Goal: Task Accomplishment & Management: Manage account settings

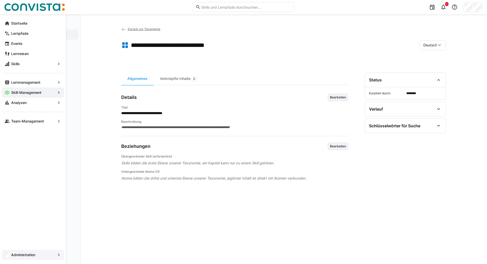
click at [0, 0] on app-navigation-label "Administration" at bounding box center [0, 0] width 0 height 0
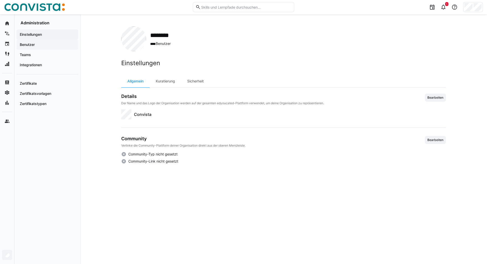
click at [30, 47] on div "Benutzer" at bounding box center [47, 45] width 62 height 10
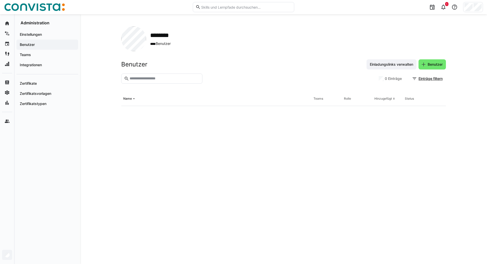
click at [147, 79] on input "text" at bounding box center [164, 78] width 70 height 5
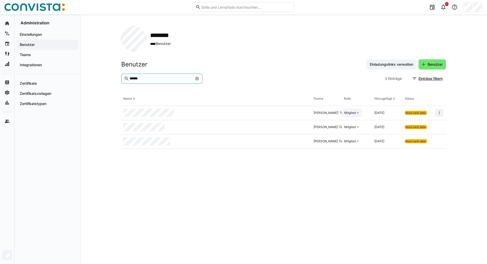
type input "******"
click at [348, 113] on div "Mitglied" at bounding box center [349, 113] width 11 height 4
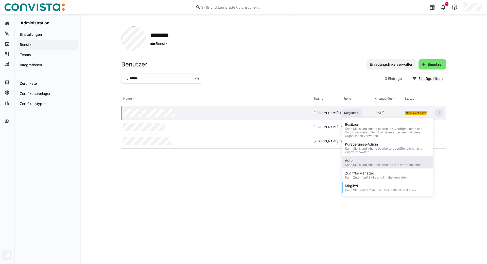
click at [352, 162] on div "Autor" at bounding box center [383, 160] width 77 height 5
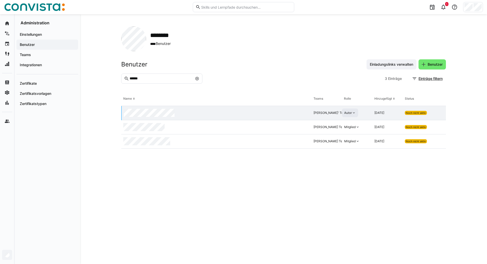
click at [208, 203] on eds-table "Name Teams Rolle Hinzugefügt Status [PERSON_NAME]' Team Autor [DATE] Noch nicht…" at bounding box center [283, 172] width 324 height 160
